Goal: Navigation & Orientation: Find specific page/section

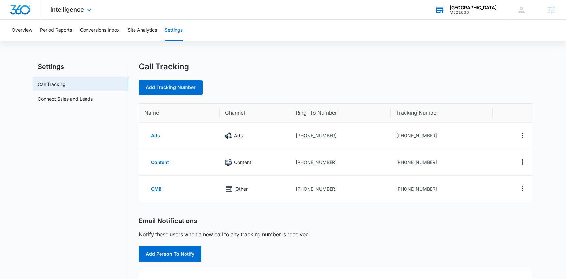
click at [475, 14] on div "M321836" at bounding box center [472, 12] width 47 height 5
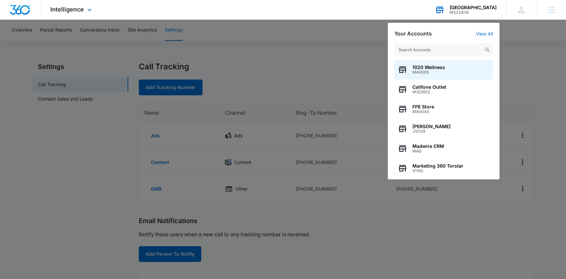
click at [442, 53] on input "text" at bounding box center [443, 49] width 99 height 13
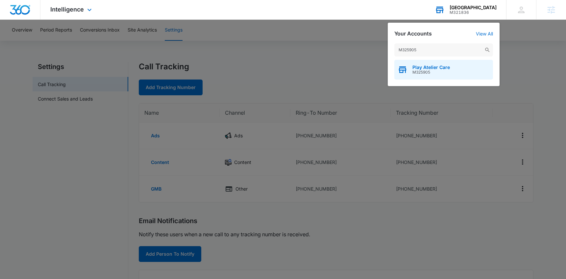
type input "M325905"
click at [428, 67] on span "Play Atelier Care" at bounding box center [430, 67] width 37 height 5
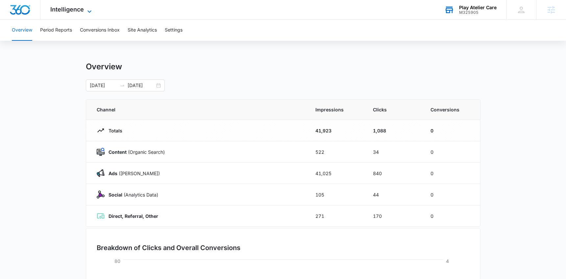
click at [80, 10] on span "Intelligence" at bounding box center [67, 9] width 34 height 7
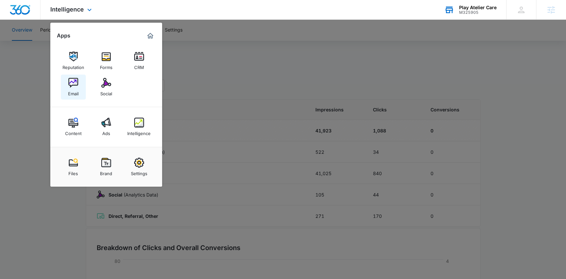
click at [75, 84] on img at bounding box center [73, 83] width 10 height 10
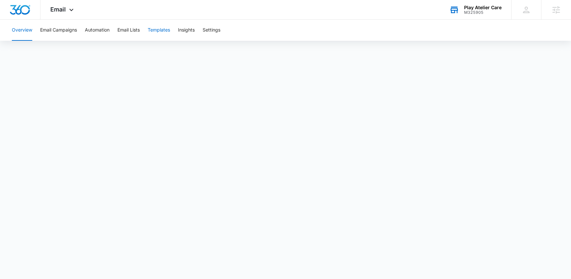
click at [163, 31] on button "Templates" at bounding box center [159, 30] width 22 height 21
click at [55, 28] on button "Email Campaigns" at bounding box center [58, 30] width 37 height 21
click at [97, 29] on button "Automation" at bounding box center [97, 30] width 25 height 21
click at [48, 34] on button "Email Campaigns" at bounding box center [58, 30] width 37 height 21
click at [533, 14] on div "[PERSON_NAME] [PERSON_NAME][EMAIL_ADDRESS][PERSON_NAME][DOMAIN_NAME] My Profile…" at bounding box center [526, 9] width 30 height 19
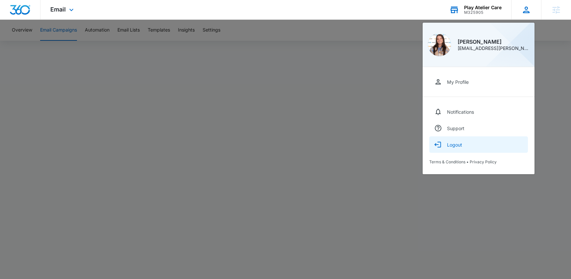
click at [461, 141] on button "Logout" at bounding box center [478, 144] width 99 height 16
